Goal: Task Accomplishment & Management: Use online tool/utility

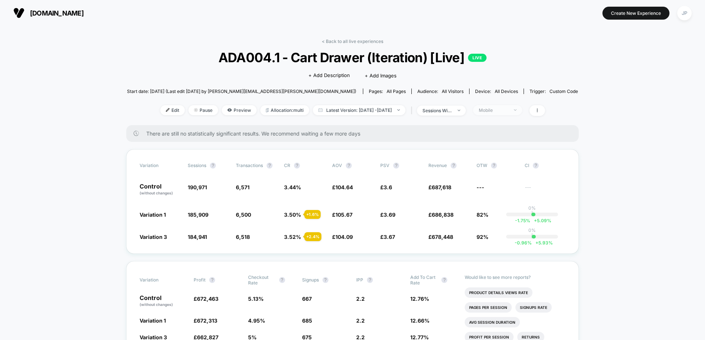
click at [508, 108] on div "Mobile" at bounding box center [494, 110] width 30 height 6
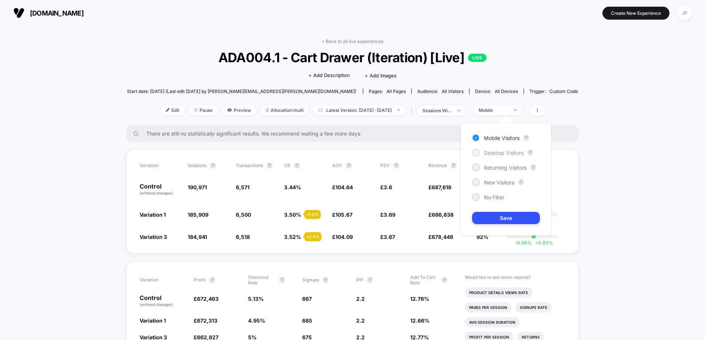
click at [498, 153] on span "Desktop Visitors" at bounding box center [504, 153] width 40 height 6
click at [504, 219] on button "Save" at bounding box center [506, 218] width 68 height 12
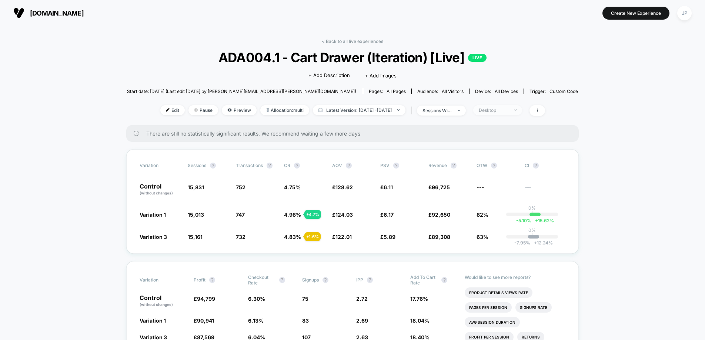
click at [514, 110] on div at bounding box center [511, 110] width 6 height 0
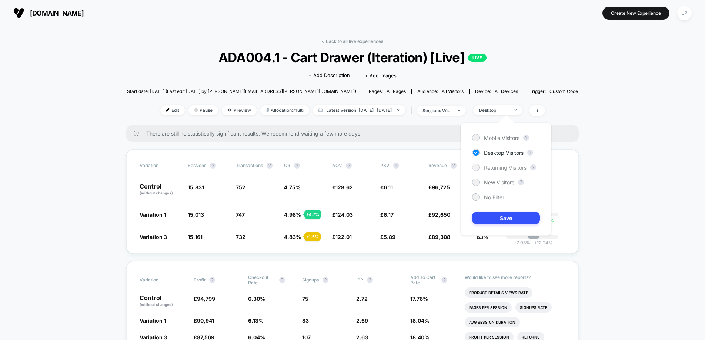
click at [503, 169] on span "Returning Visitors" at bounding box center [505, 167] width 43 height 6
drag, startPoint x: 519, startPoint y: 214, endPoint x: 531, endPoint y: 215, distance: 11.9
click at [519, 214] on button "Save" at bounding box center [506, 218] width 68 height 12
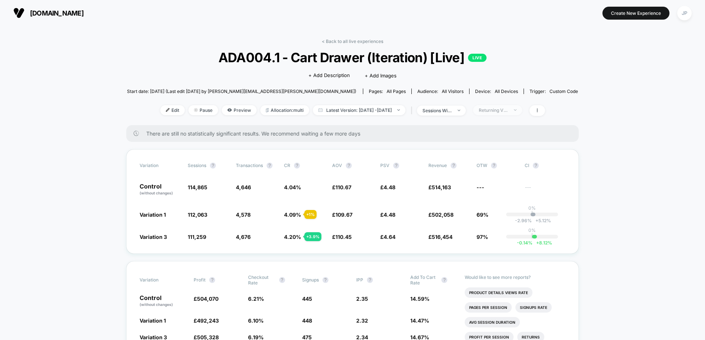
click at [508, 111] on div "Returning Visitors" at bounding box center [494, 110] width 30 height 6
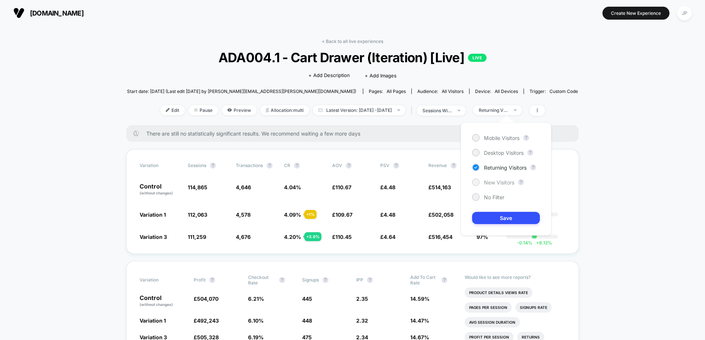
click at [493, 182] on span "New Visitors" at bounding box center [499, 182] width 30 height 6
click at [501, 216] on button "Save" at bounding box center [506, 218] width 68 height 12
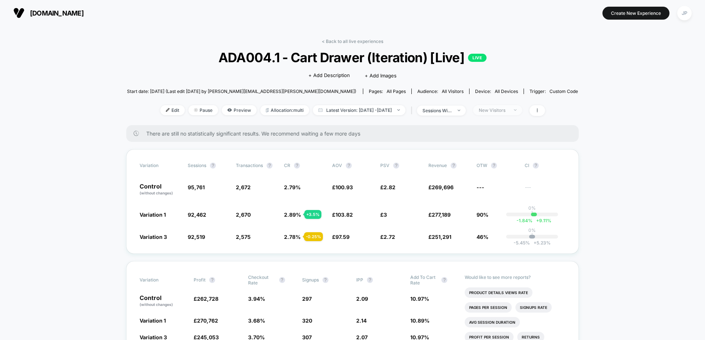
click at [508, 108] on div "New Visitors" at bounding box center [494, 110] width 30 height 6
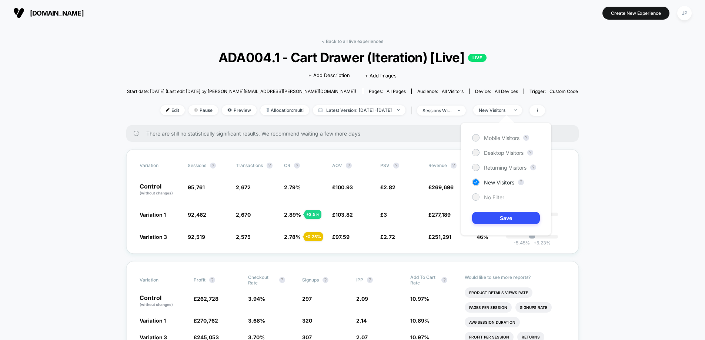
drag, startPoint x: 499, startPoint y: 168, endPoint x: 492, endPoint y: 194, distance: 27.3
click at [499, 168] on span "Returning Visitors" at bounding box center [505, 167] width 43 height 6
click at [503, 217] on button "Save" at bounding box center [506, 218] width 68 height 12
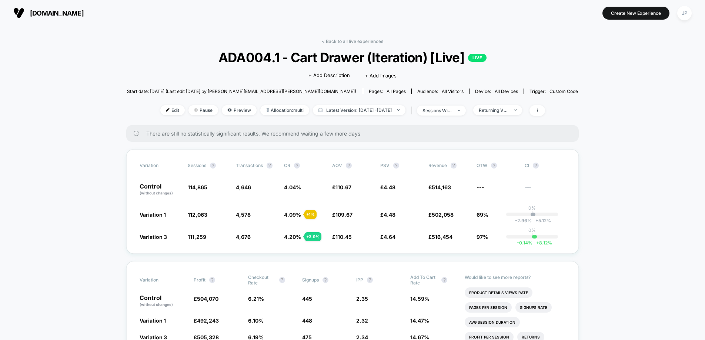
click at [507, 104] on div "< Back to all live experiences ADA004.1 - Cart Drawer (Iteration) [Live] LIVE C…" at bounding box center [352, 82] width 451 height 87
click at [506, 109] on div "Returning Visitors" at bounding box center [494, 110] width 30 height 6
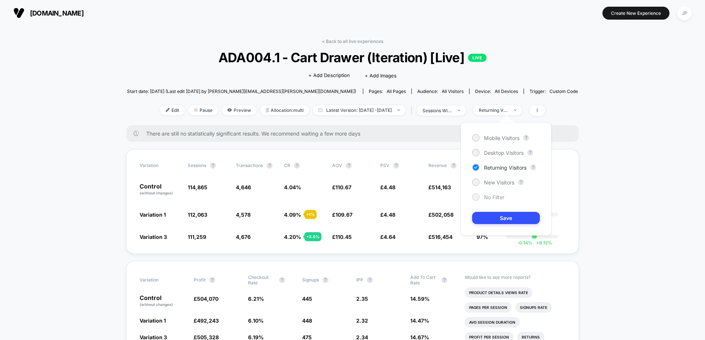
drag, startPoint x: 498, startPoint y: 198, endPoint x: 501, endPoint y: 209, distance: 10.8
click at [498, 198] on span "No Filter" at bounding box center [494, 197] width 20 height 6
click at [514, 218] on button "Save" at bounding box center [506, 218] width 68 height 12
